Goal: Transaction & Acquisition: Register for event/course

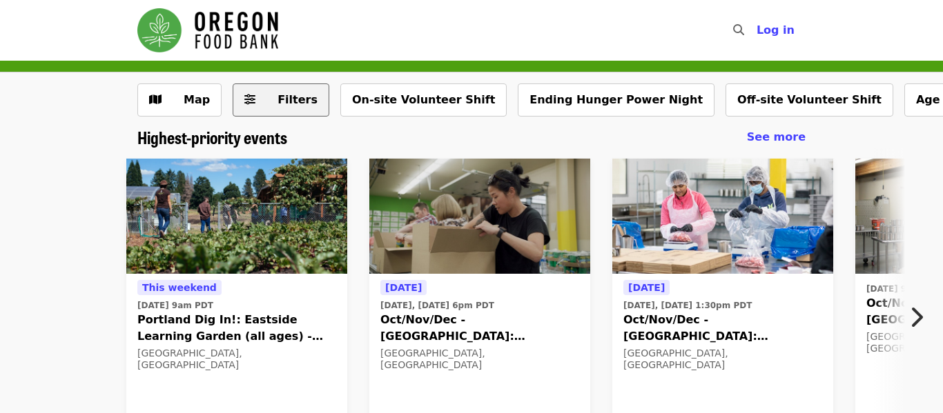
click at [297, 97] on span "Filters" at bounding box center [297, 99] width 40 height 13
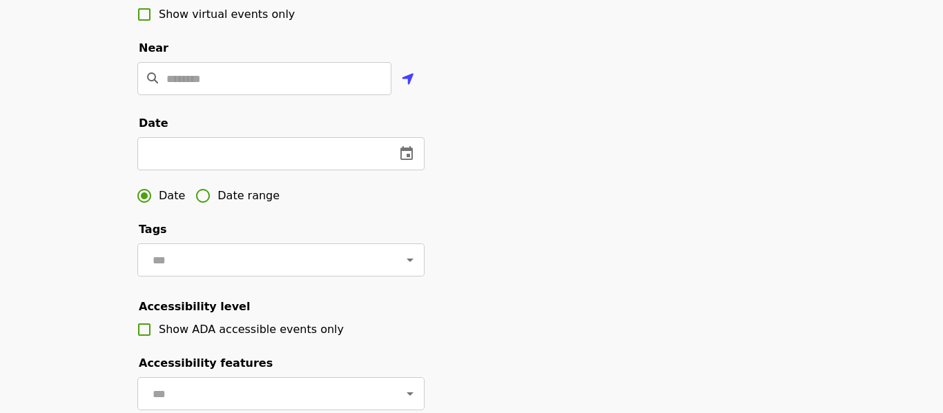
scroll to position [332, 0]
click at [409, 156] on icon "change date" at bounding box center [406, 153] width 12 height 14
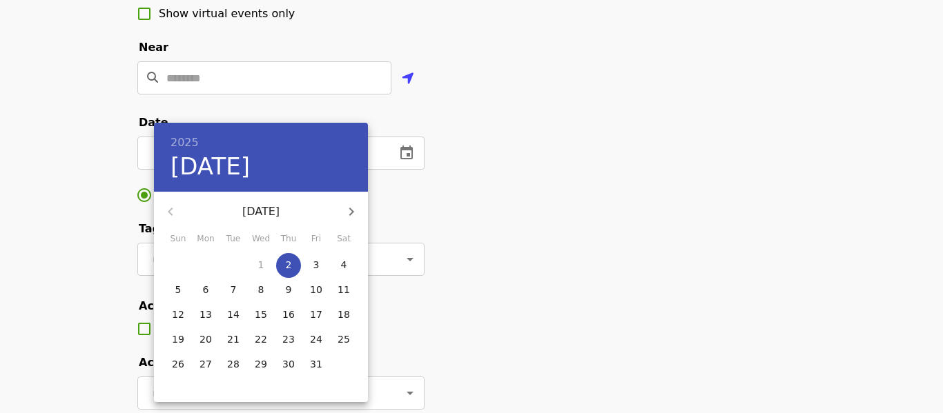
click at [318, 269] on p "3" at bounding box center [316, 265] width 6 height 14
type input "**********"
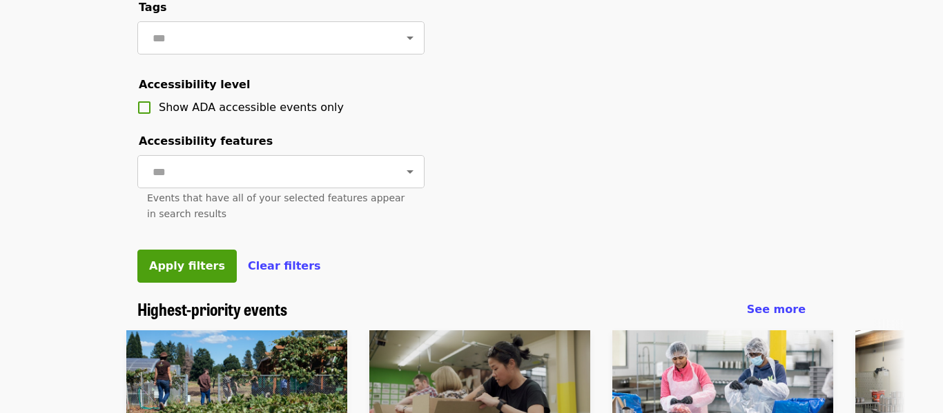
scroll to position [558, 0]
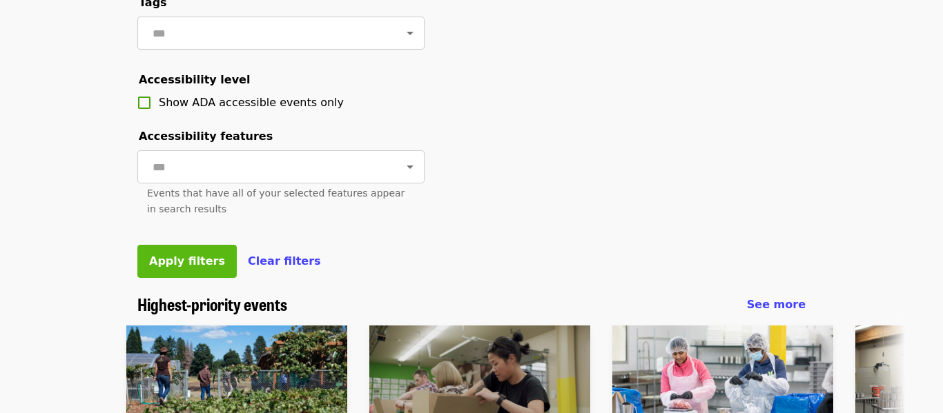
click at [157, 258] on span "Apply filters" at bounding box center [187, 261] width 76 height 13
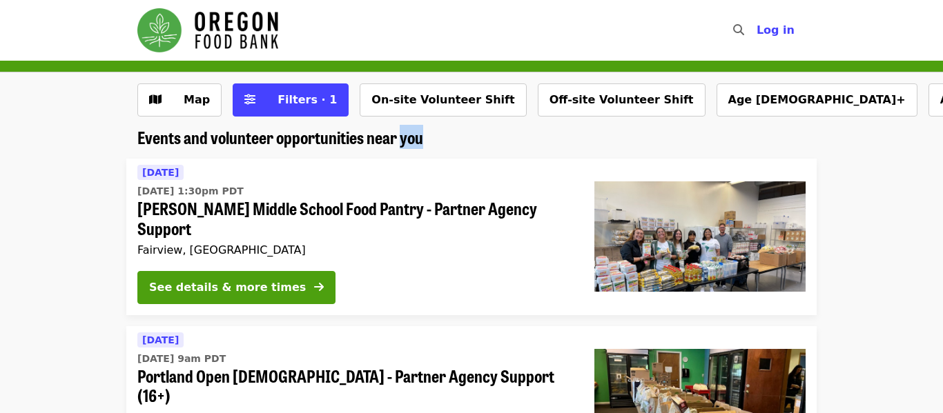
drag, startPoint x: 423, startPoint y: 143, endPoint x: 401, endPoint y: 133, distance: 24.4
click at [401, 133] on h2 "Events and volunteer opportunities near you" at bounding box center [471, 138] width 668 height 20
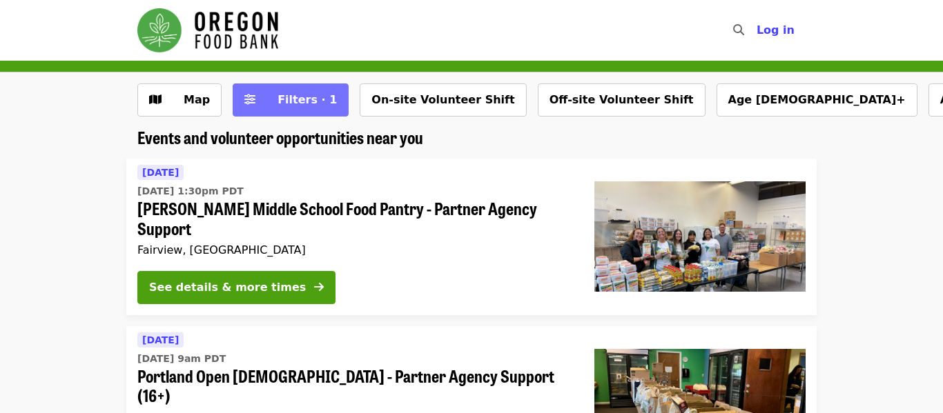
click at [295, 97] on span "Filters · 1" at bounding box center [306, 99] width 59 height 13
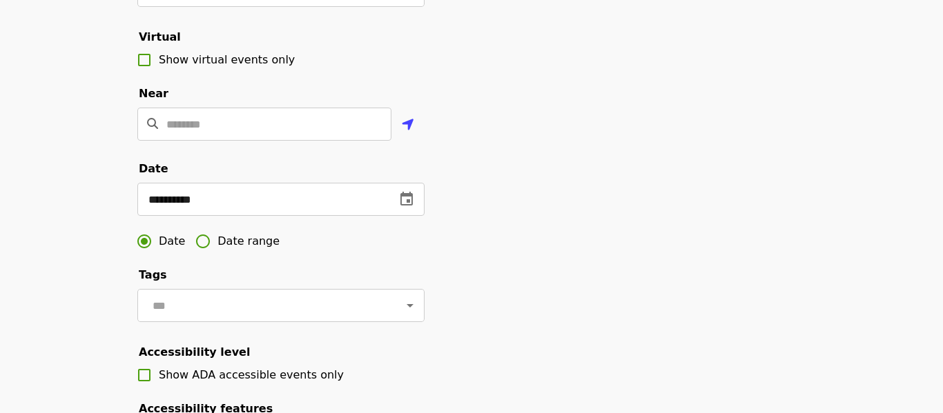
scroll to position [290, 0]
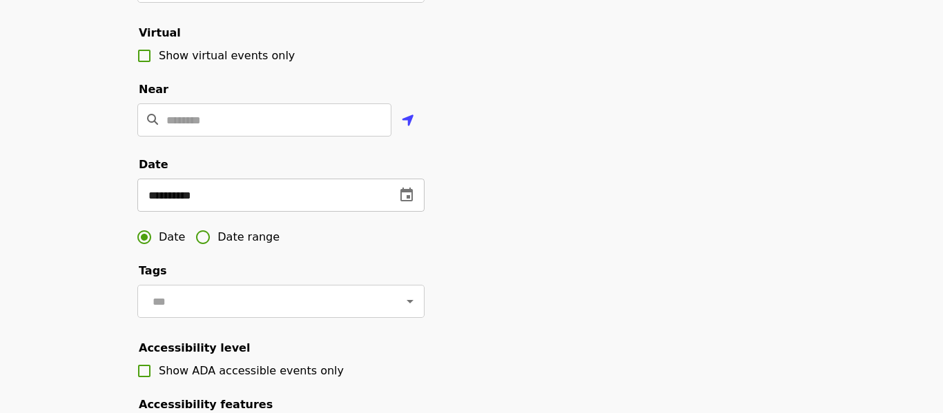
click at [401, 198] on icon "change date" at bounding box center [406, 195] width 12 height 14
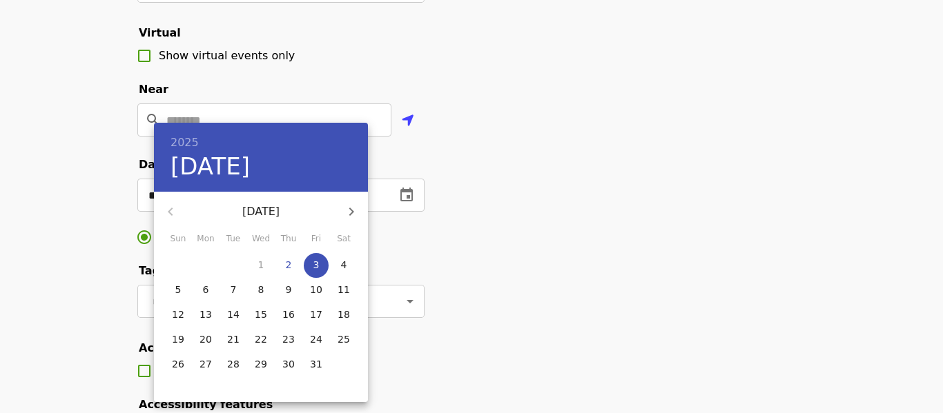
click at [346, 266] on p "4" at bounding box center [344, 265] width 6 height 14
type input "**********"
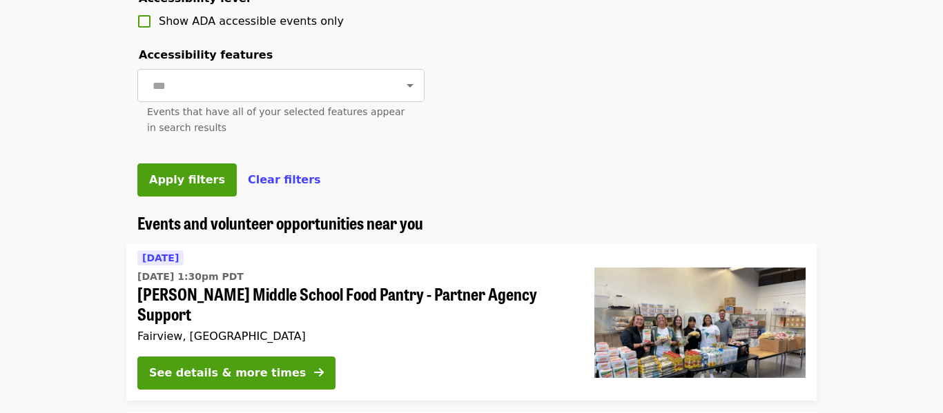
scroll to position [643, 0]
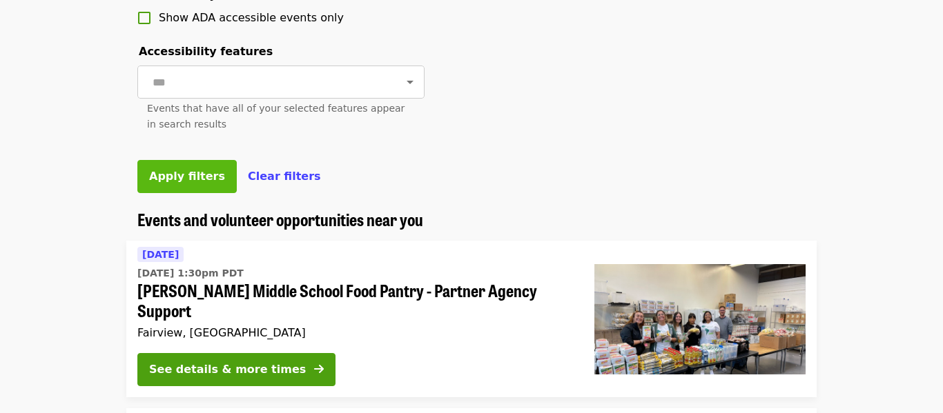
click at [182, 174] on span "Apply filters" at bounding box center [187, 176] width 76 height 13
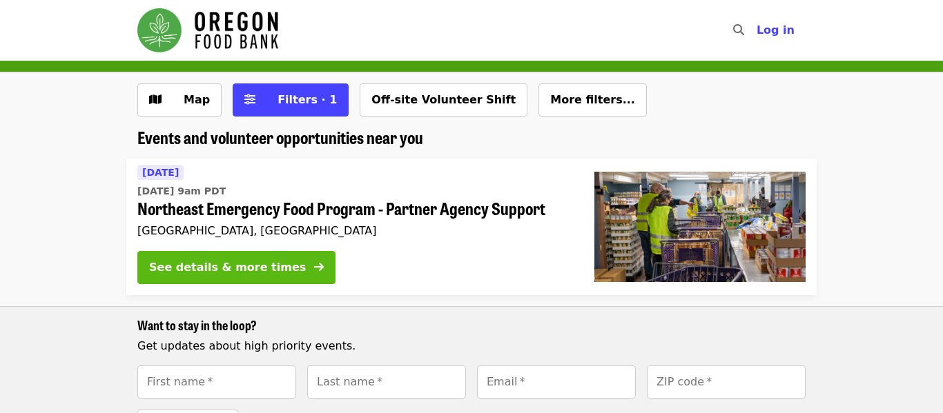
click at [236, 267] on div "See details & more times" at bounding box center [227, 268] width 157 height 17
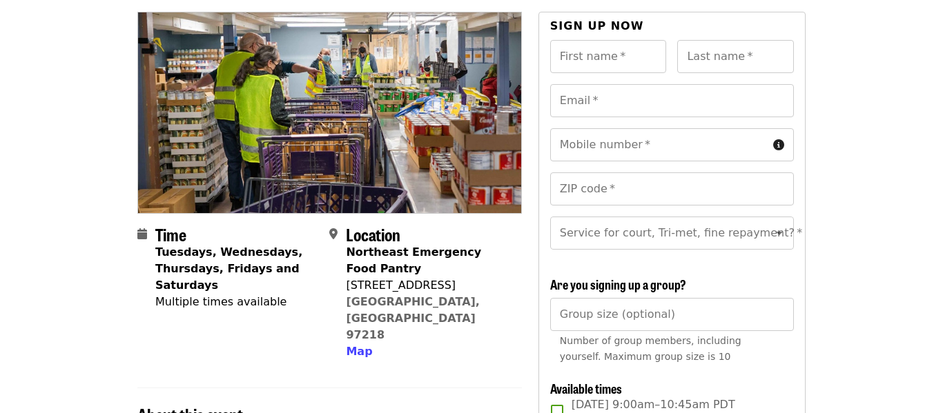
scroll to position [122, 0]
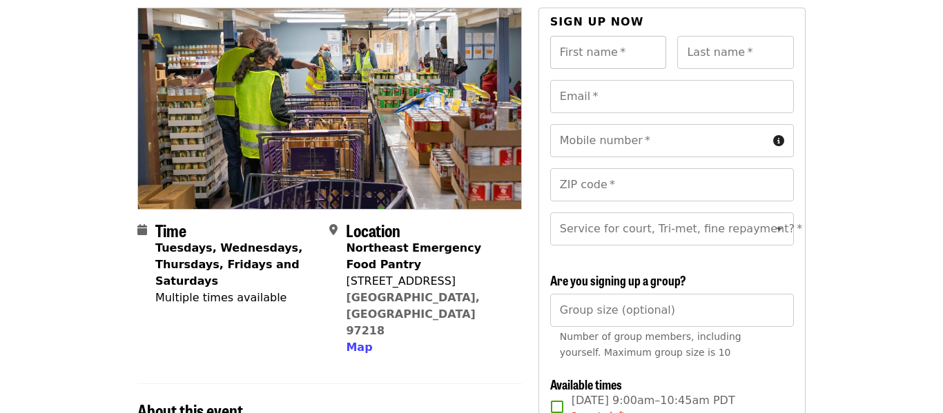
click at [612, 62] on input "First name   *" at bounding box center [608, 52] width 117 height 33
click at [614, 68] on input "First name   *" at bounding box center [608, 52] width 117 height 33
type input "******"
click at [708, 59] on div "Last name   * Last name *" at bounding box center [735, 52] width 117 height 33
type input "*******"
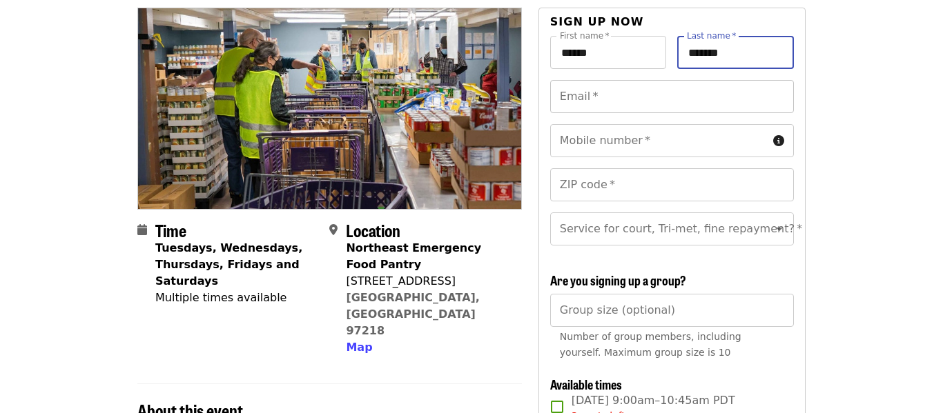
click at [701, 86] on input "Email   *" at bounding box center [672, 96] width 244 height 33
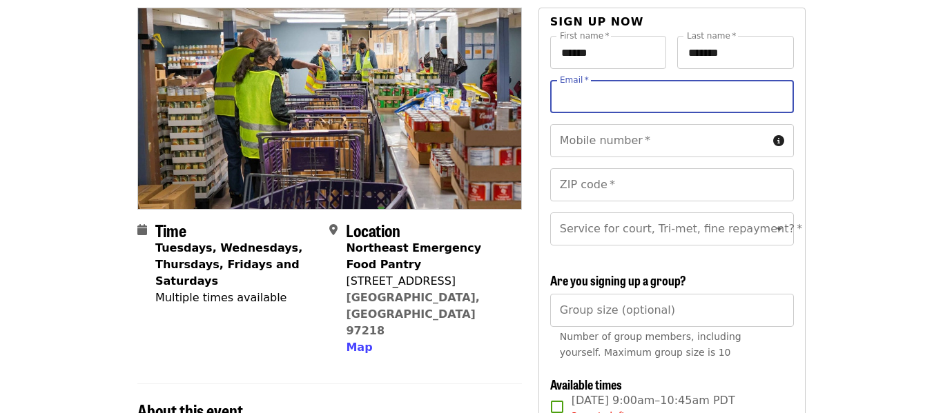
type input "**********"
click at [687, 178] on input "ZIP code   *" at bounding box center [672, 184] width 244 height 33
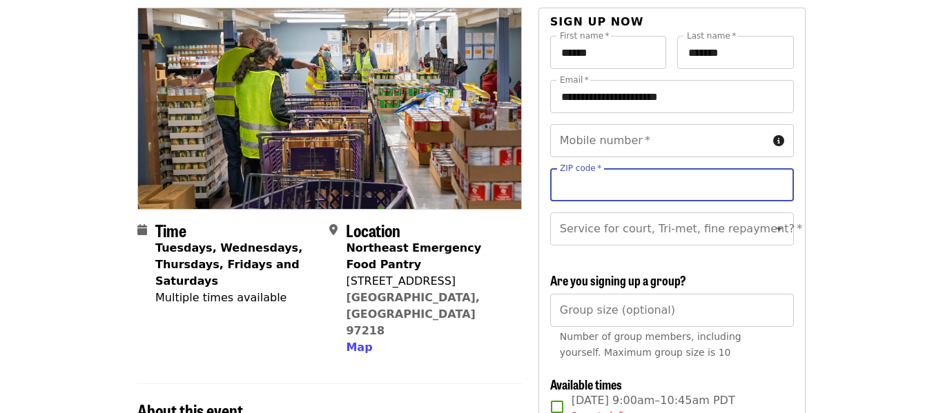
type input "*****"
click at [649, 154] on input "Mobile number   *" at bounding box center [658, 140] width 217 height 33
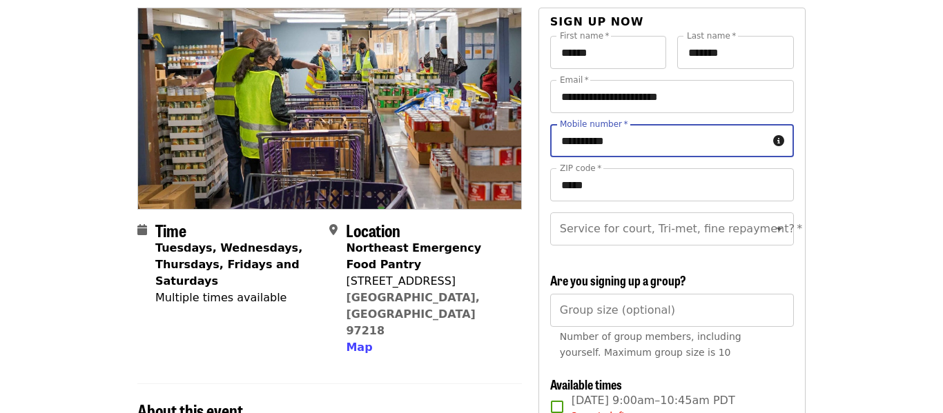
type input "**********"
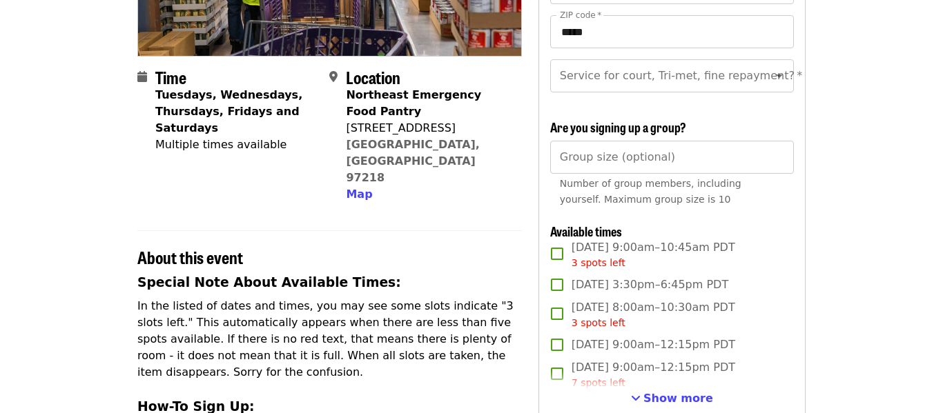
scroll to position [280, 0]
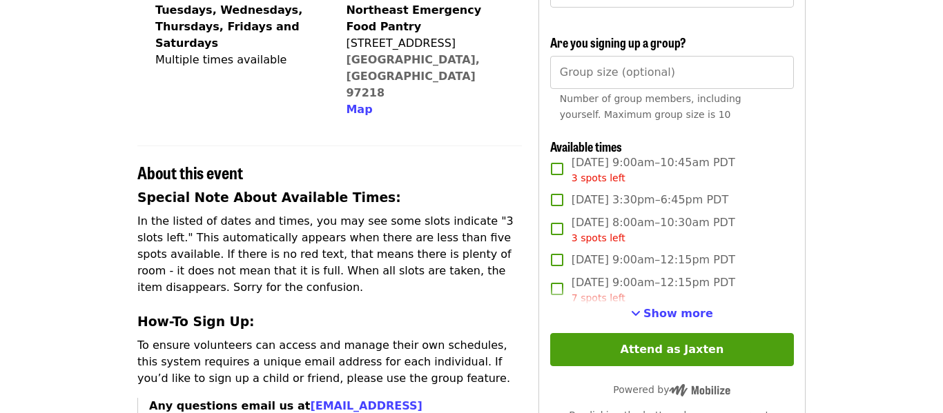
scroll to position [369, 0]
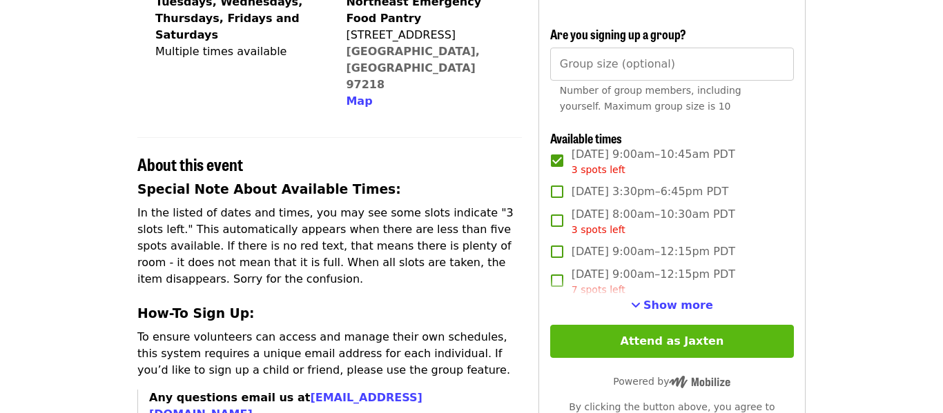
click at [723, 327] on button "Attend as Jaxten" at bounding box center [672, 341] width 244 height 33
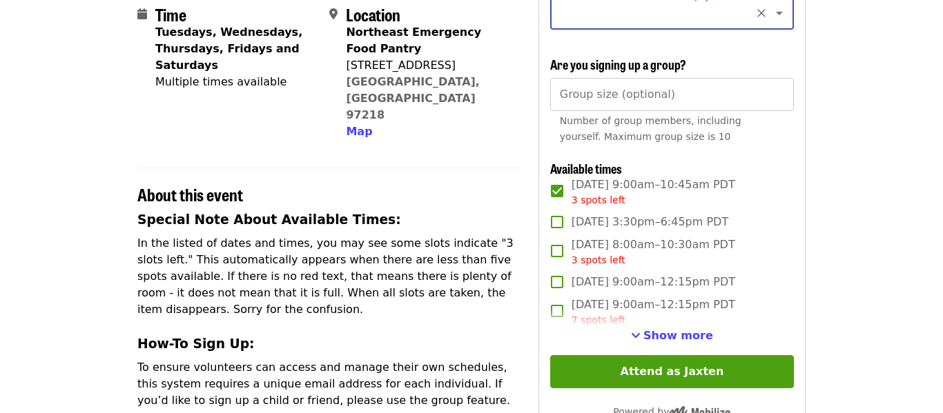
click at [798, 113] on div "**********" at bounding box center [671, 186] width 267 height 789
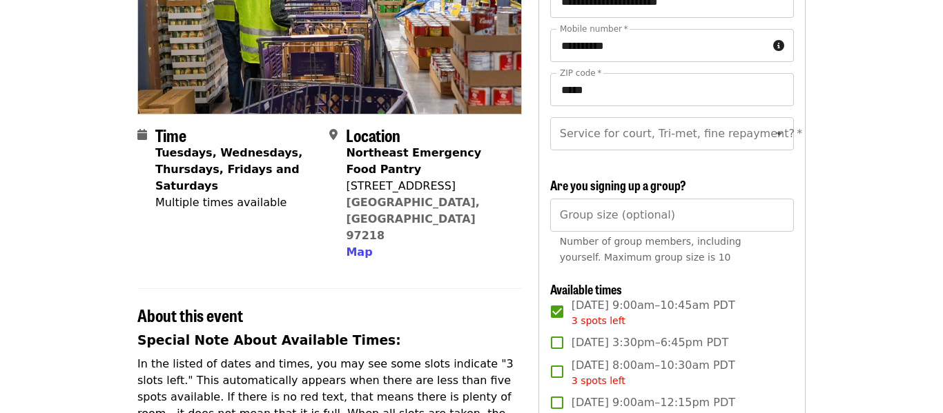
scroll to position [223, 0]
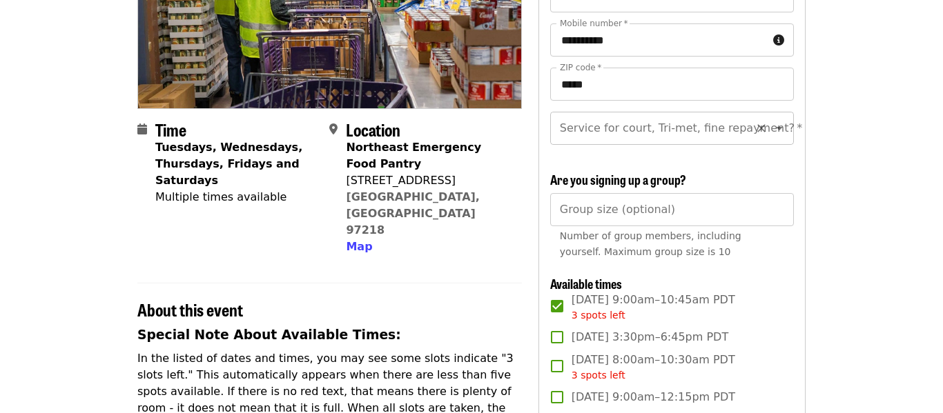
click at [778, 130] on icon "Open" at bounding box center [779, 128] width 17 height 17
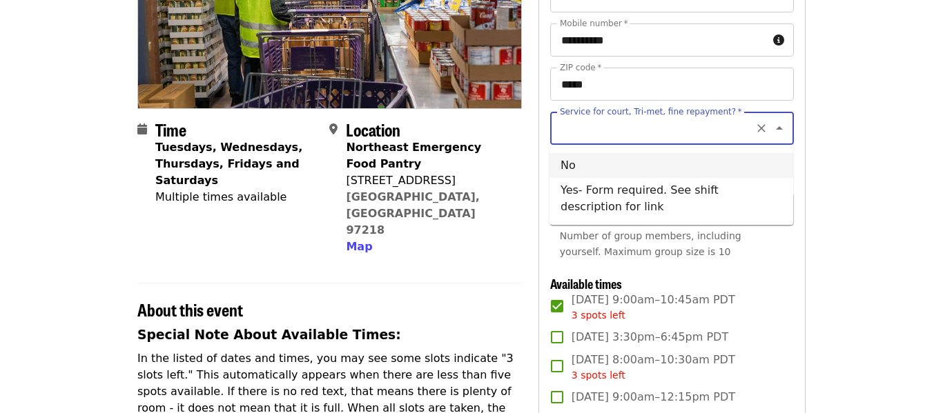
click at [750, 157] on li "No" at bounding box center [671, 165] width 244 height 25
type input "**"
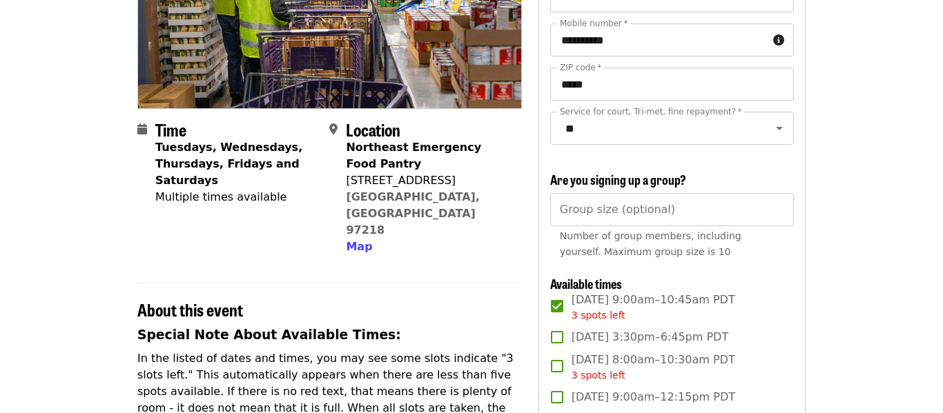
click at [770, 202] on input "Group size (optional)" at bounding box center [672, 209] width 244 height 33
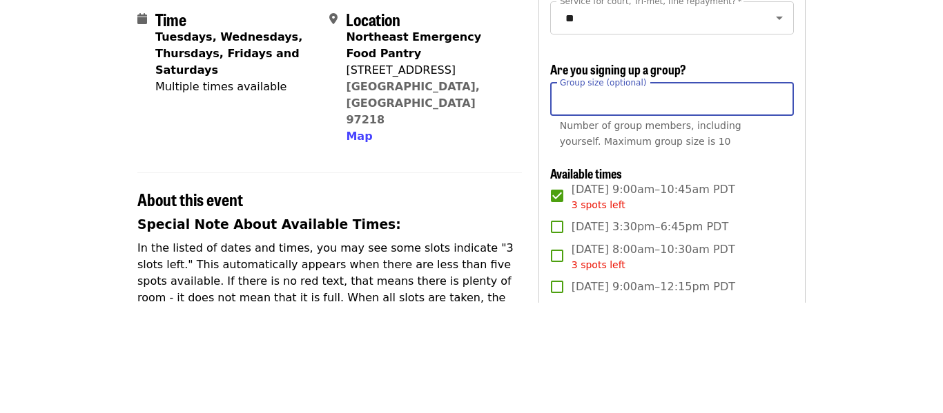
type input "*"
click at [777, 204] on input "*" at bounding box center [672, 209] width 244 height 33
click at [781, 214] on input "*" at bounding box center [672, 209] width 244 height 33
click at [779, 214] on input "Group size (optional)" at bounding box center [672, 209] width 244 height 33
click at [779, 213] on input "*" at bounding box center [672, 209] width 244 height 33
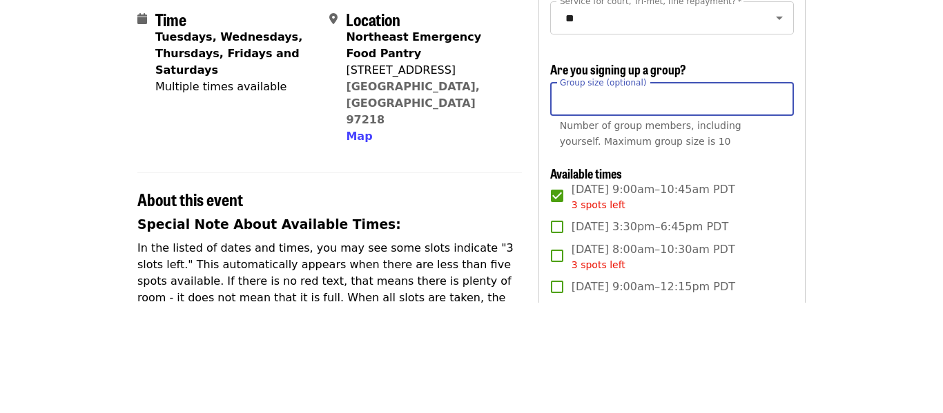
click at [780, 203] on input "*" at bounding box center [672, 209] width 244 height 33
type input "*"
click at [780, 203] on input "*" at bounding box center [672, 209] width 244 height 33
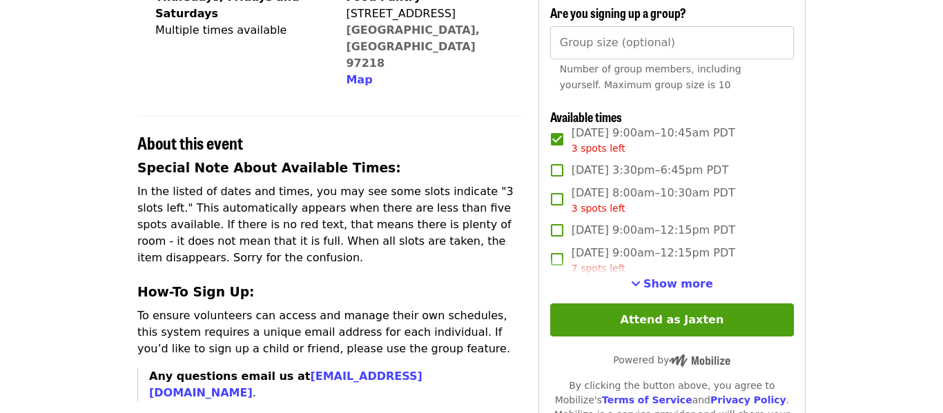
scroll to position [402, 0]
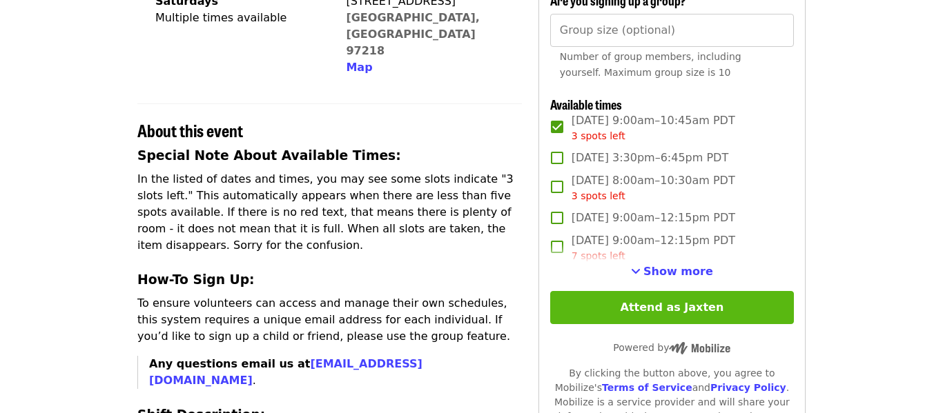
click at [567, 314] on button "Attend as Jaxten" at bounding box center [672, 307] width 244 height 33
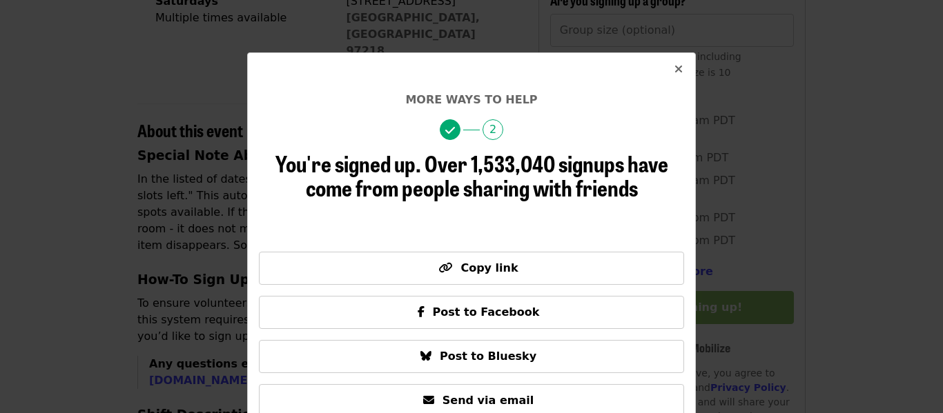
scroll to position [1, 0]
